Goal: Navigation & Orientation: Find specific page/section

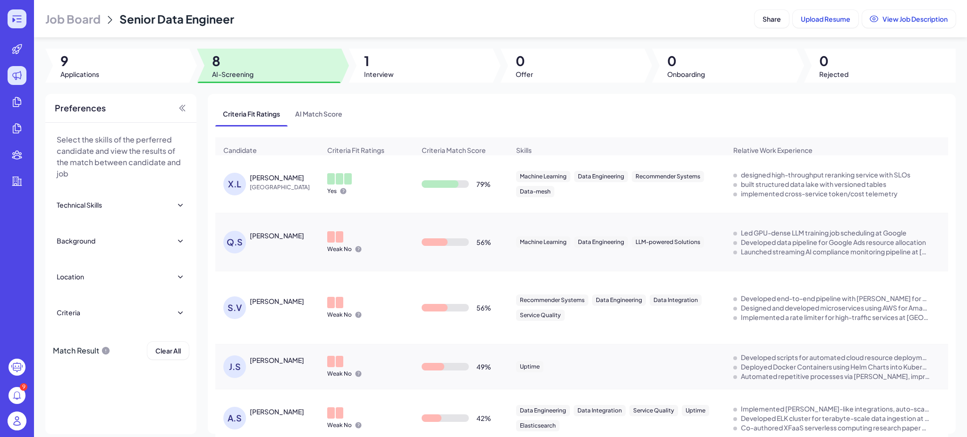
click at [11, 19] on icon at bounding box center [16, 18] width 11 height 11
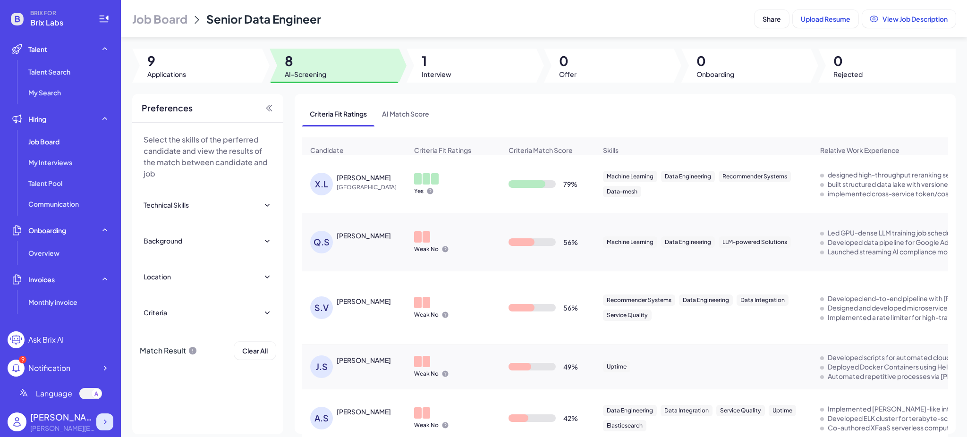
click at [104, 426] on icon at bounding box center [104, 421] width 9 height 9
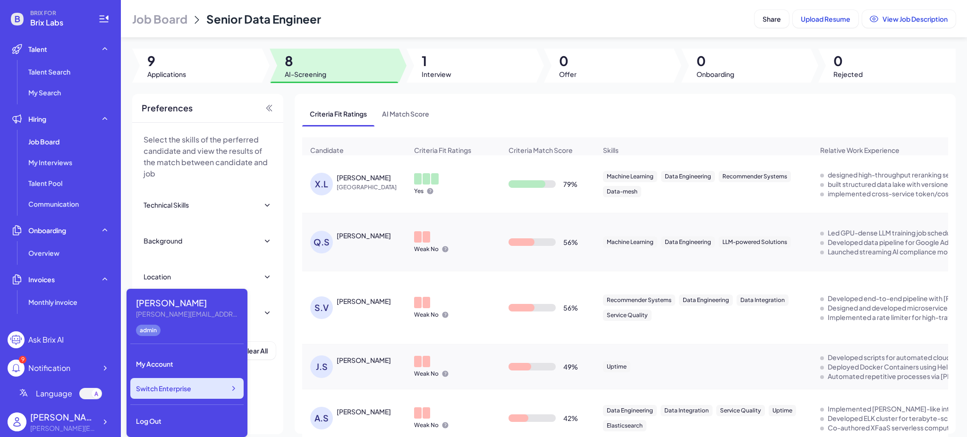
click at [192, 392] on div "Switch Enterprise" at bounding box center [186, 388] width 113 height 21
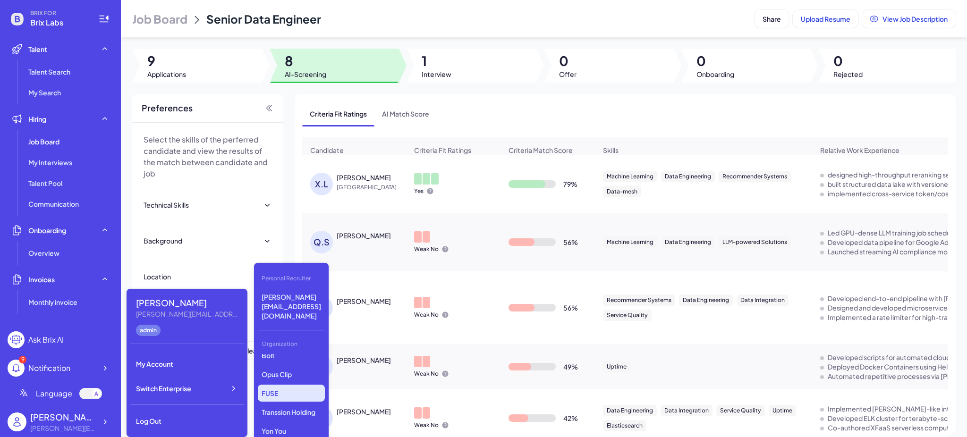
scroll to position [690, 0]
click at [101, 418] on icon at bounding box center [104, 421] width 9 height 9
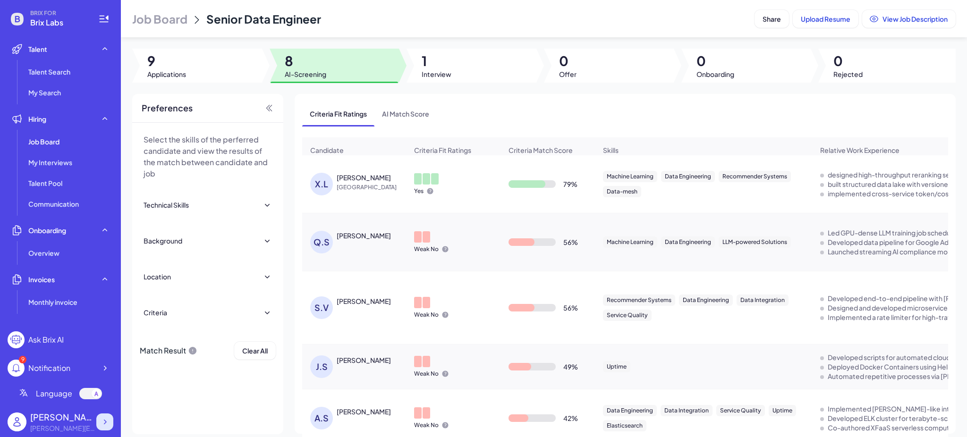
click at [105, 422] on icon at bounding box center [104, 421] width 9 height 9
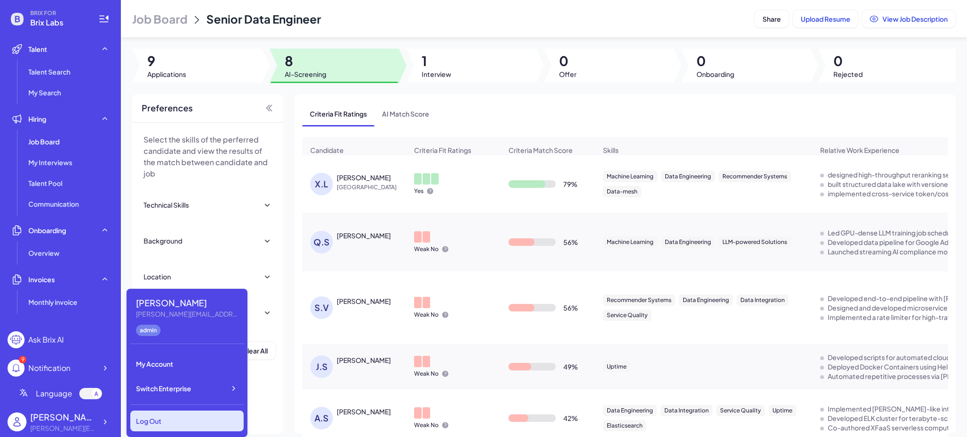
click at [177, 414] on div "Log Out" at bounding box center [186, 421] width 113 height 21
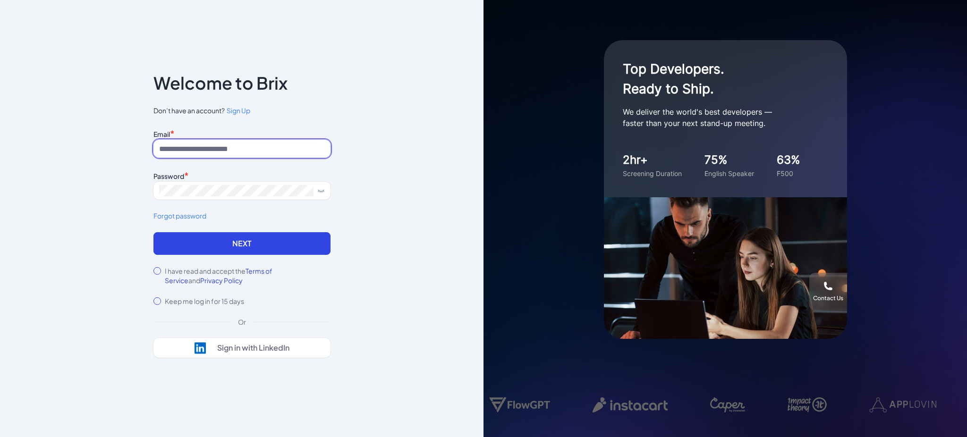
click at [257, 150] on input at bounding box center [241, 149] width 177 height 18
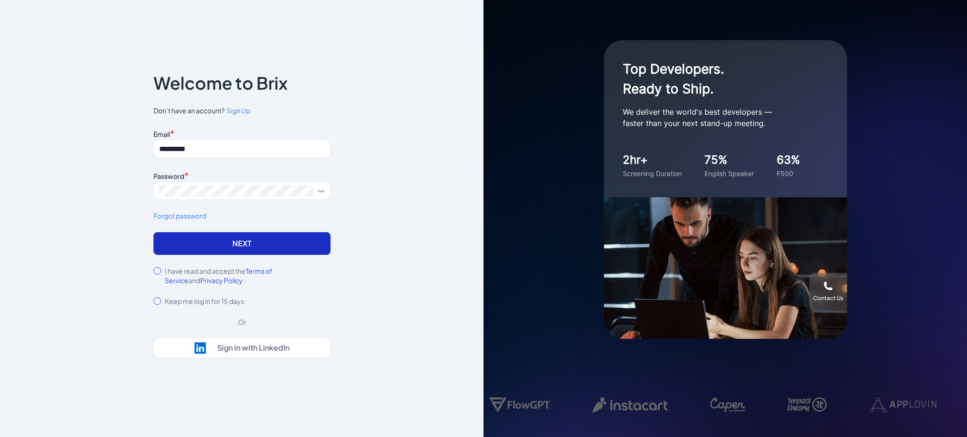
click at [239, 246] on button "Next" at bounding box center [241, 243] width 177 height 23
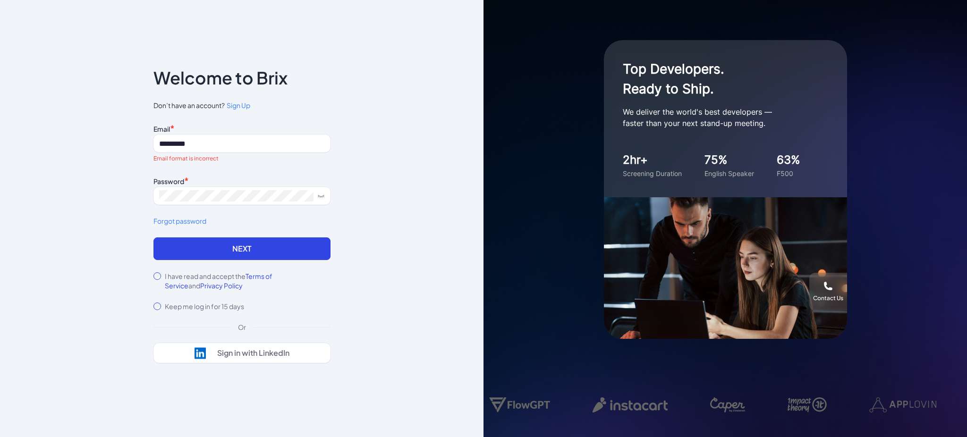
click at [153, 276] on div "Notice To proceed, please agree to the Terms of Service and Privary Policy . Ca…" at bounding box center [241, 218] width 207 height 357
click at [184, 239] on button "Next" at bounding box center [241, 248] width 177 height 23
drag, startPoint x: 213, startPoint y: 144, endPoint x: 130, endPoint y: 148, distance: 82.7
click at [130, 148] on div "Notice To proceed, please agree to the Terms of Service and Privary Policy . Ca…" at bounding box center [241, 218] width 483 height 437
type input "**********"
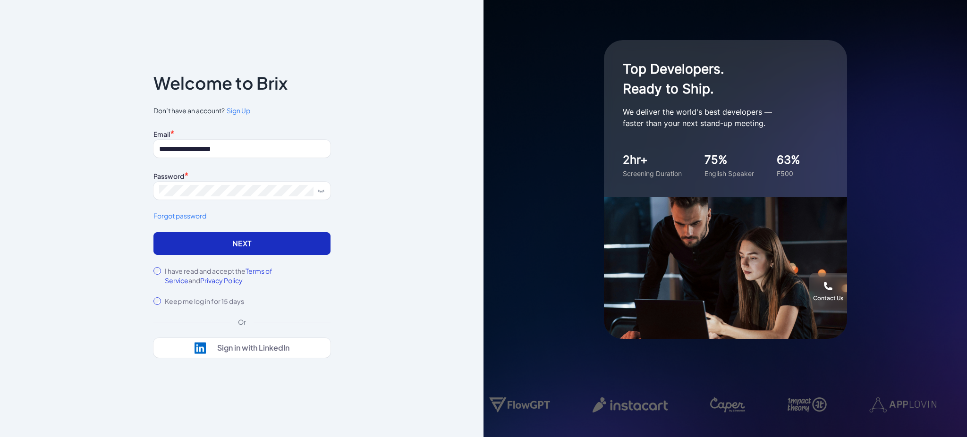
click at [241, 248] on button "Next" at bounding box center [241, 243] width 177 height 23
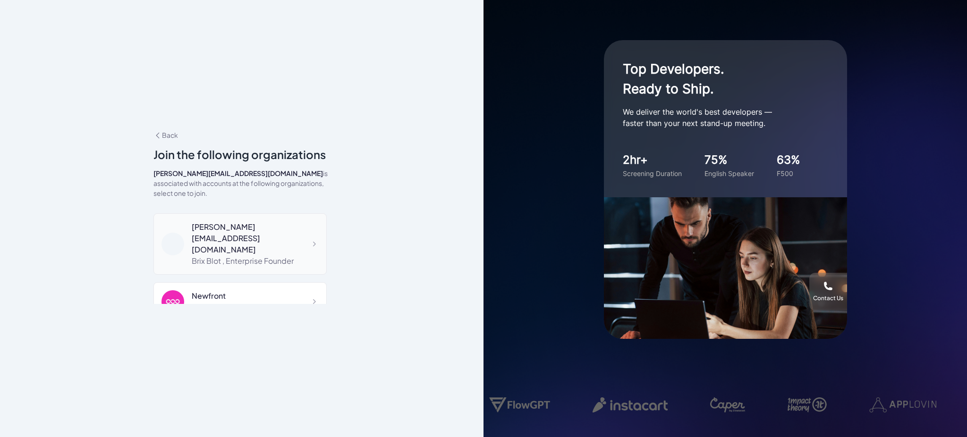
click at [251, 226] on div "blake@joinbrix.com" at bounding box center [255, 238] width 127 height 34
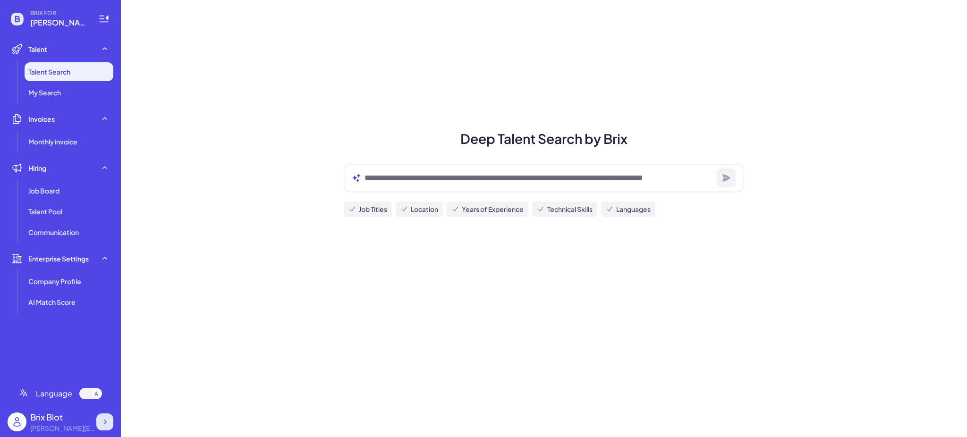
click at [99, 418] on div at bounding box center [104, 422] width 17 height 17
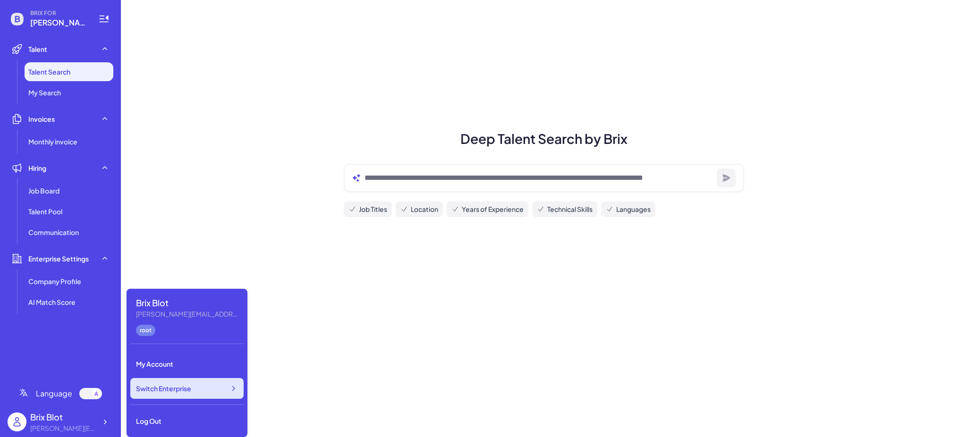
click at [167, 390] on span "Switch Enterprise" at bounding box center [163, 388] width 55 height 9
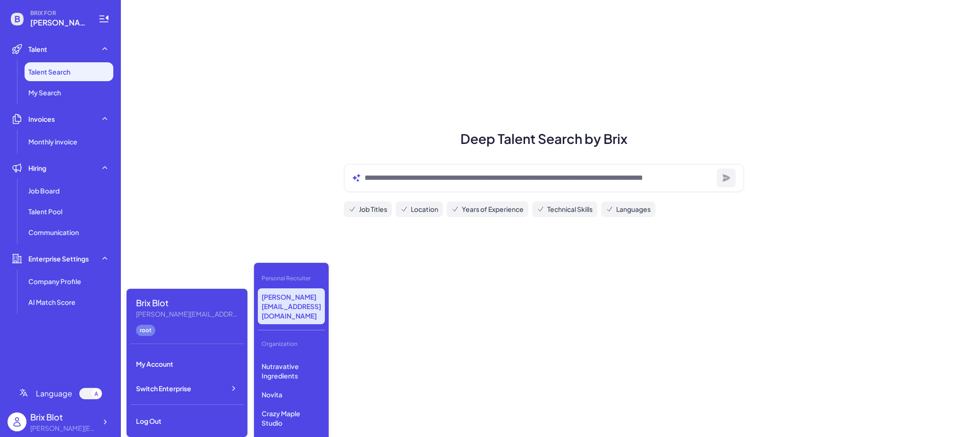
scroll to position [385, 0]
click at [299, 431] on p "Dyna Robotics" at bounding box center [291, 439] width 67 height 17
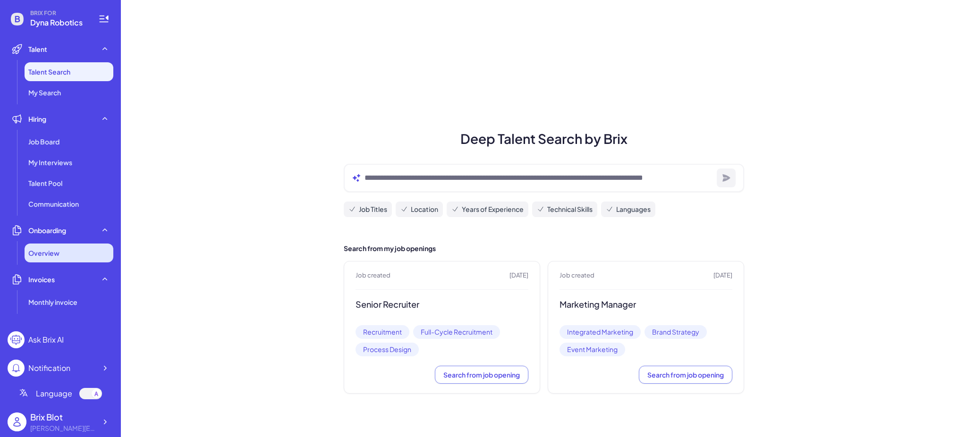
click at [57, 254] on span "Overview" at bounding box center [43, 252] width 31 height 9
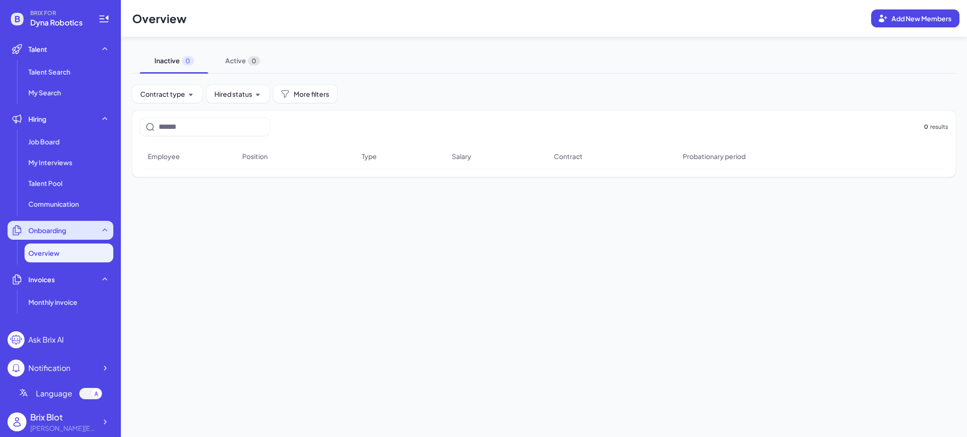
click at [61, 233] on span "Onboarding" at bounding box center [47, 230] width 38 height 9
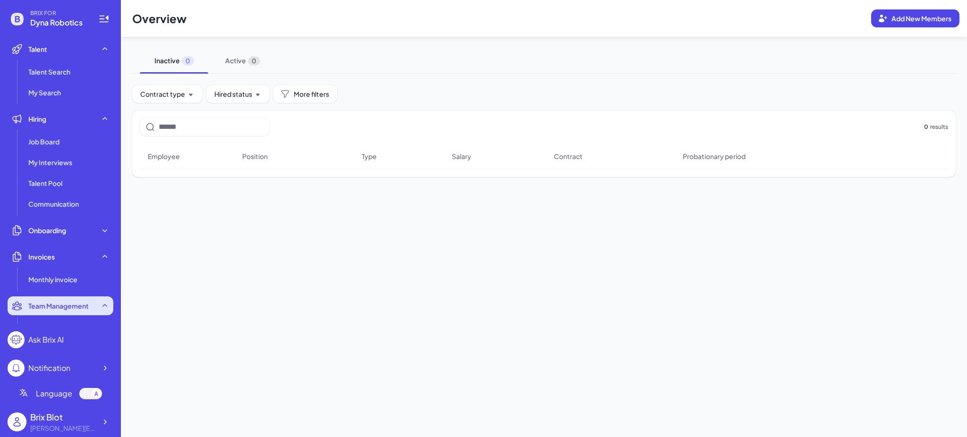
click at [57, 300] on div "Team Management" at bounding box center [61, 305] width 106 height 19
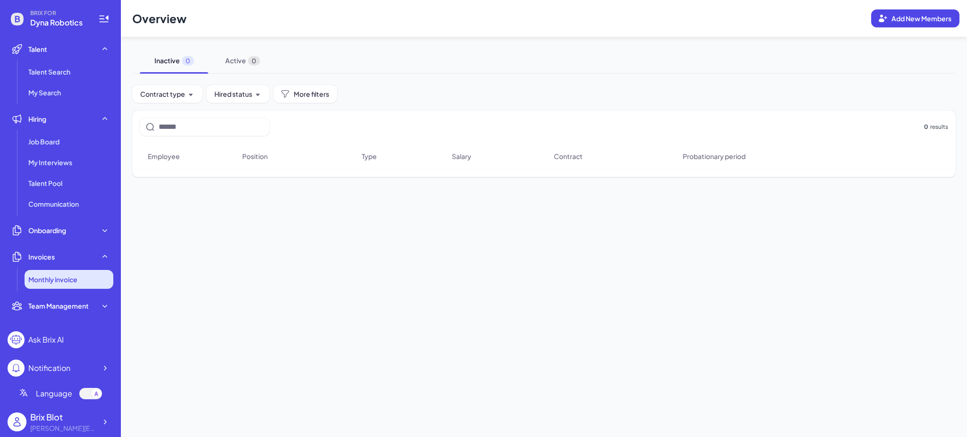
click at [59, 275] on span "Monthly invoice" at bounding box center [52, 279] width 49 height 9
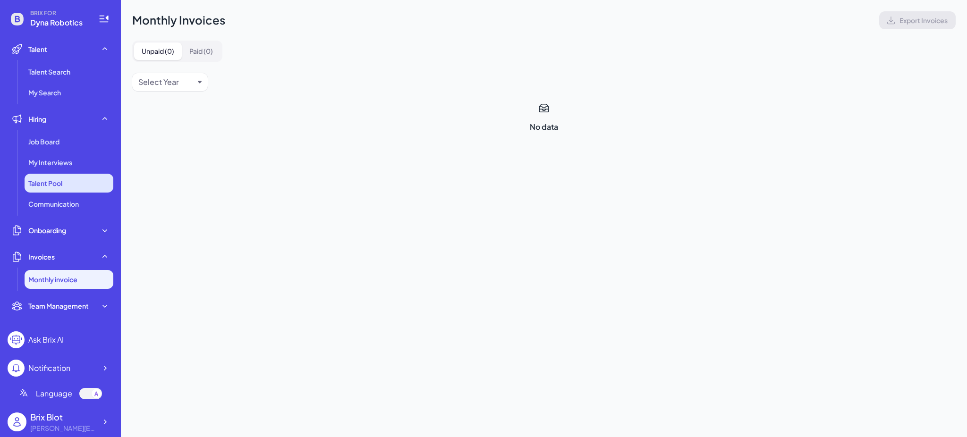
click at [62, 186] on span "Talent Pool" at bounding box center [45, 182] width 34 height 9
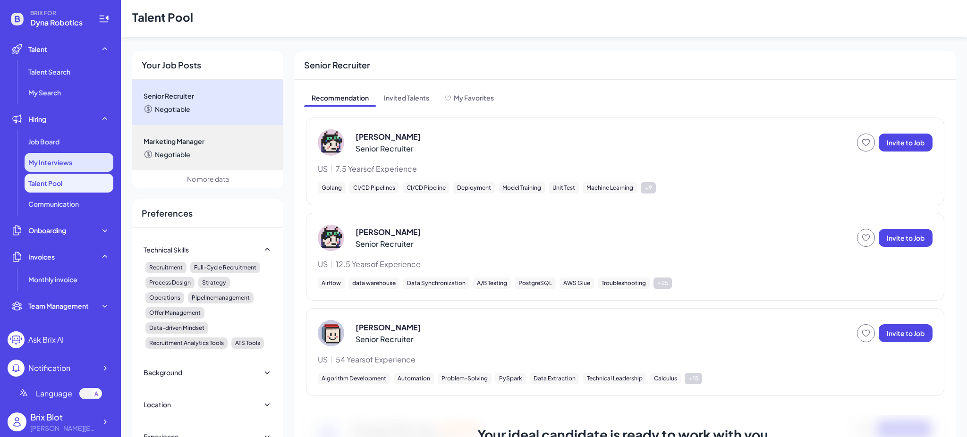
click at [61, 170] on div "My Interviews" at bounding box center [69, 162] width 89 height 19
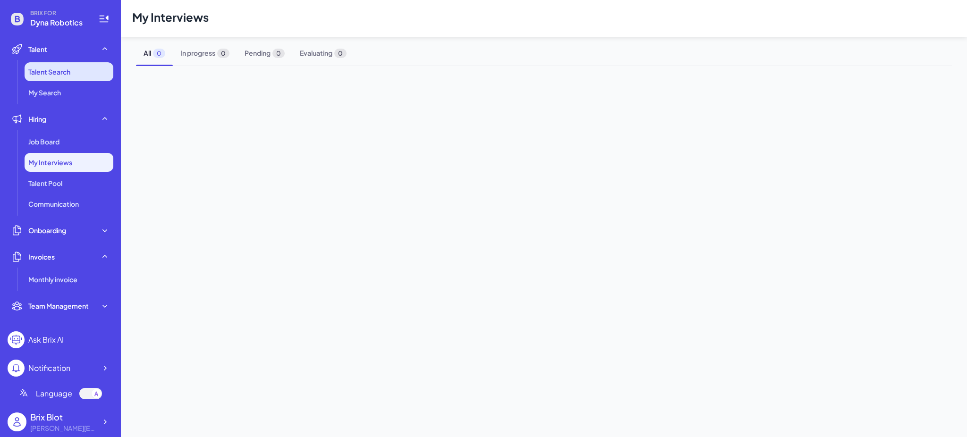
click at [56, 78] on li "Talent Search" at bounding box center [69, 71] width 89 height 19
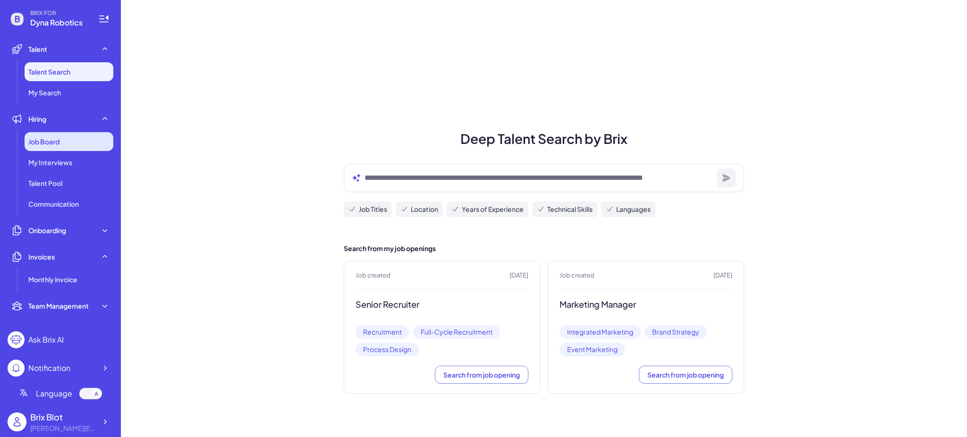
click at [52, 144] on span "Job Board" at bounding box center [43, 141] width 31 height 9
